Goal: Task Accomplishment & Management: Manage account settings

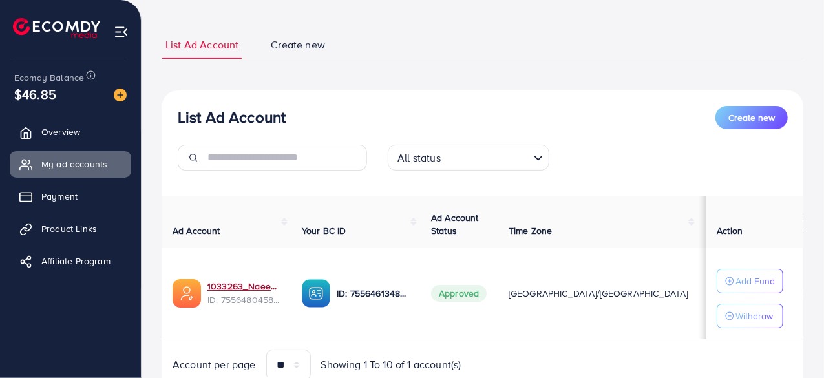
scroll to position [120, 0]
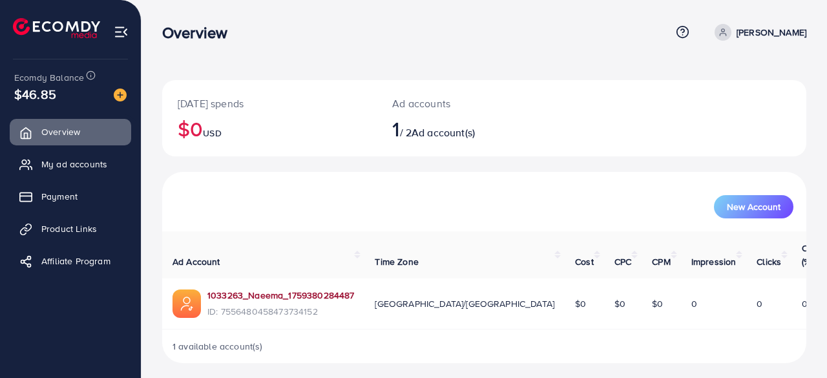
click at [250, 289] on link "1033263_Naeema_1759380284487" at bounding box center [281, 295] width 147 height 13
click at [78, 226] on span "Product Links" at bounding box center [73, 228] width 56 height 13
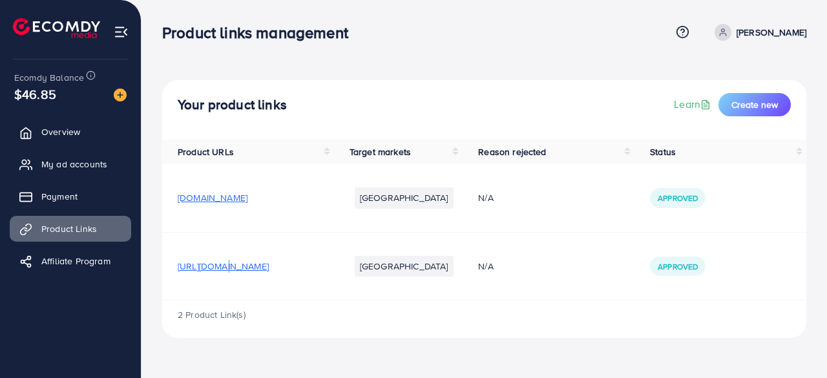
click at [223, 264] on span "[URL][DOMAIN_NAME]" at bounding box center [223, 266] width 91 height 13
click at [202, 192] on span "[DOMAIN_NAME]" at bounding box center [213, 197] width 70 height 13
click at [122, 96] on img at bounding box center [120, 95] width 13 height 13
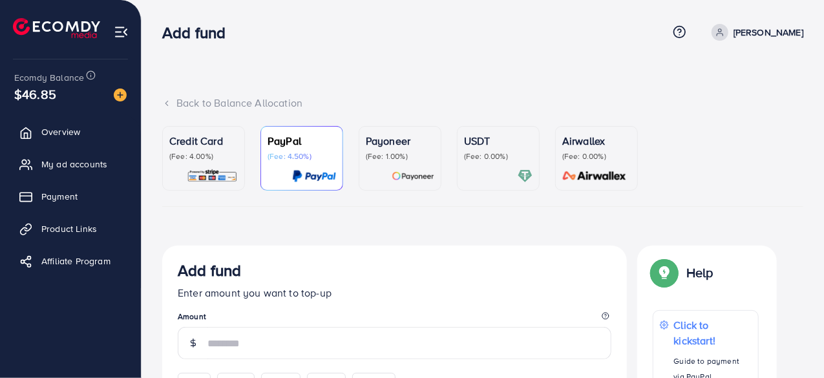
click at [480, 154] on p "(Fee: 0.00%)" at bounding box center [498, 156] width 69 height 10
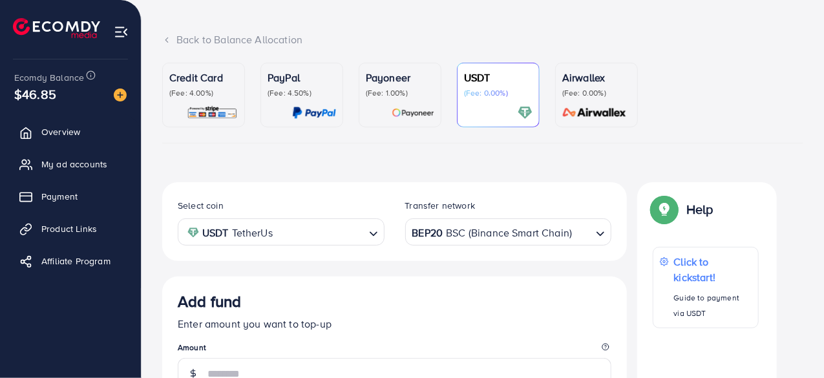
scroll to position [65, 0]
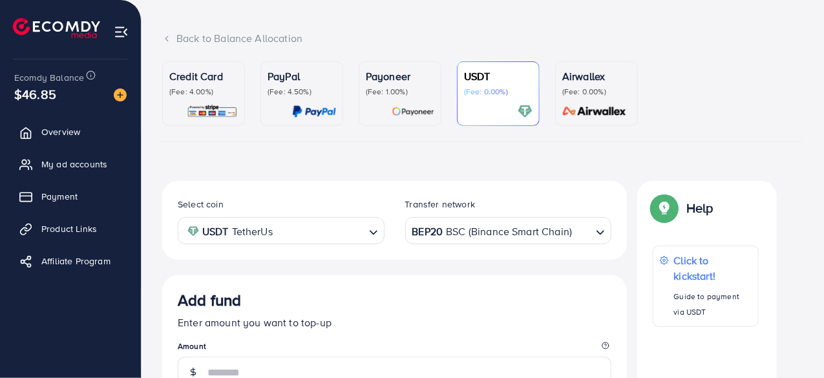
click at [418, 229] on div "BEP20 BSC (Binance Smart Chain)" at bounding box center [501, 229] width 183 height 23
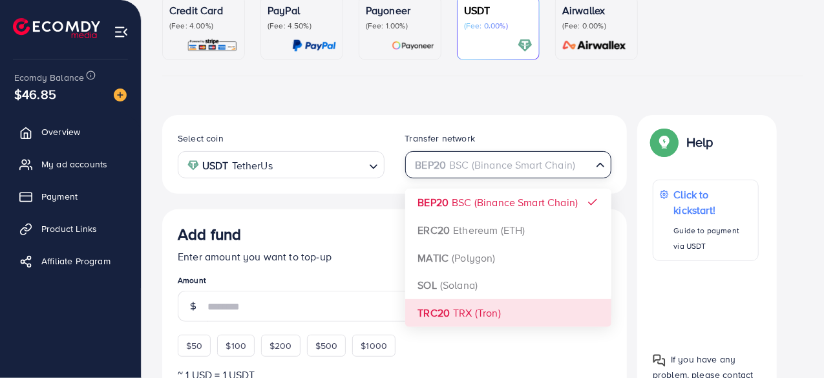
scroll to position [129, 0]
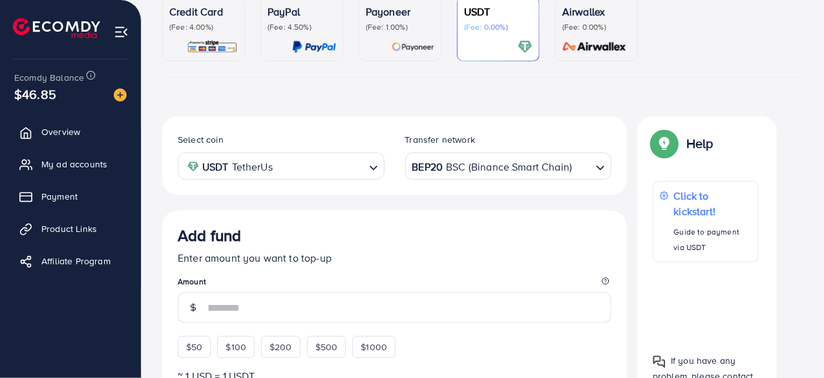
click at [357, 246] on div "Add fund" at bounding box center [395, 238] width 434 height 24
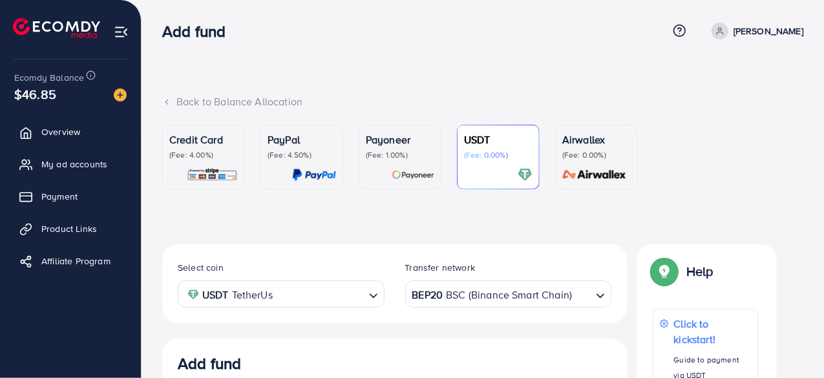
scroll to position [0, 0]
